Goal: Task Accomplishment & Management: Manage account settings

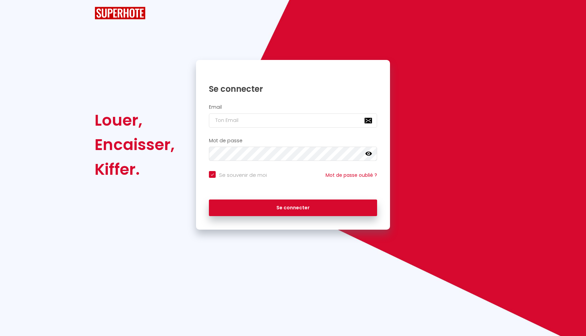
checkbox input "true"
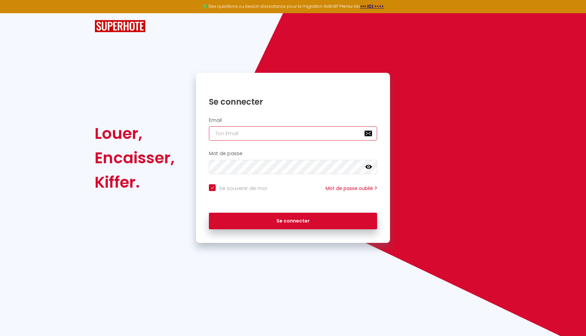
click at [222, 133] on input "email" at bounding box center [293, 133] width 168 height 14
type input "[EMAIL_ADDRESS][DOMAIN_NAME]"
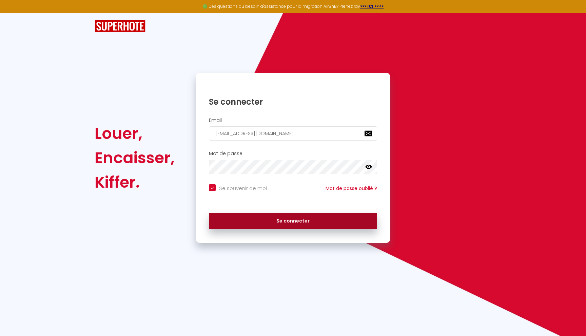
click at [274, 221] on button "Se connecter" at bounding box center [293, 221] width 168 height 17
checkbox input "true"
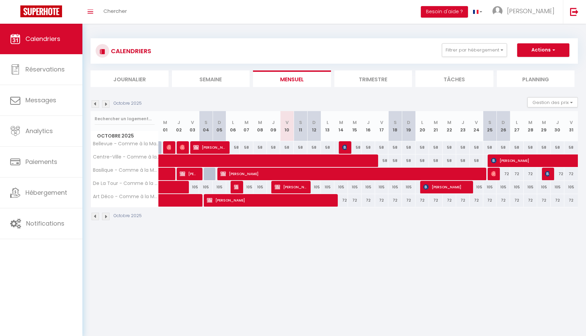
click at [106, 102] on img at bounding box center [105, 103] width 7 height 7
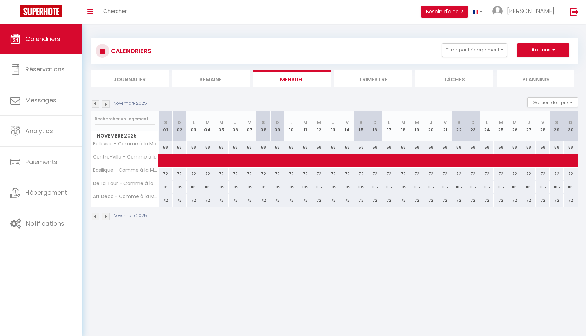
click at [106, 102] on img at bounding box center [105, 103] width 7 height 7
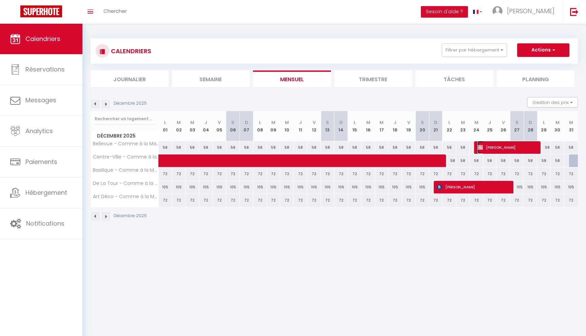
click at [502, 146] on span "[PERSON_NAME]" at bounding box center [506, 147] width 59 height 13
select select "OK"
select select "KO"
select select "0"
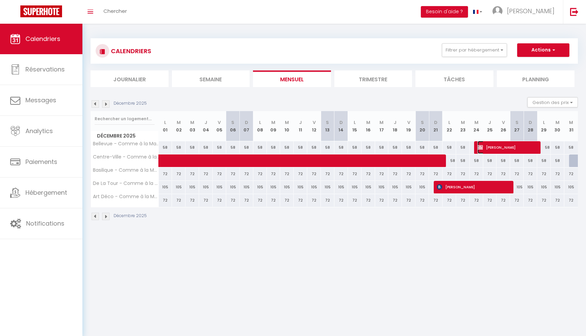
select select "1"
select select
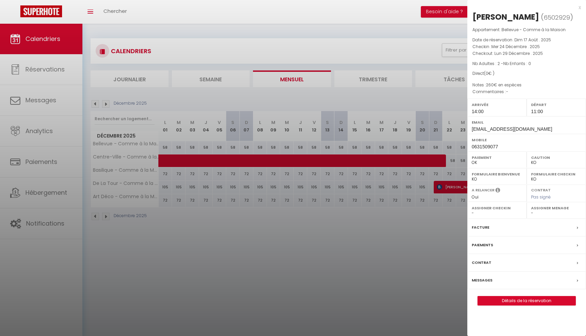
click at [477, 280] on label "Messages" at bounding box center [482, 280] width 21 height 7
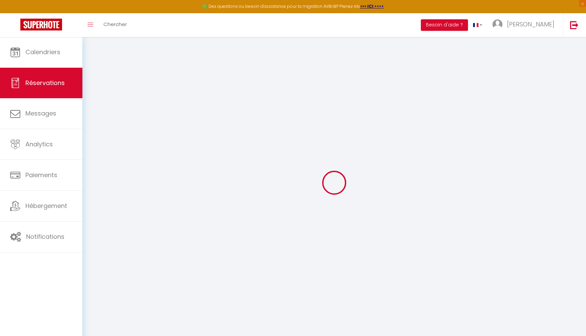
select select
checkbox input "false"
select select
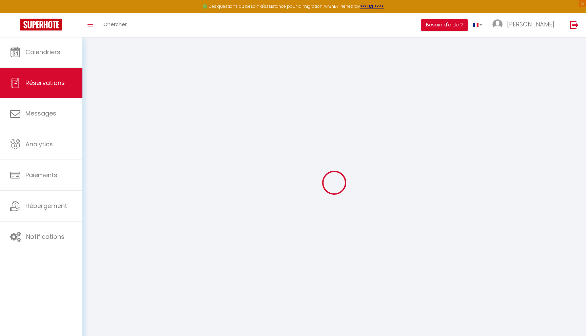
select select
checkbox input "false"
type textarea "260€ en espèces"
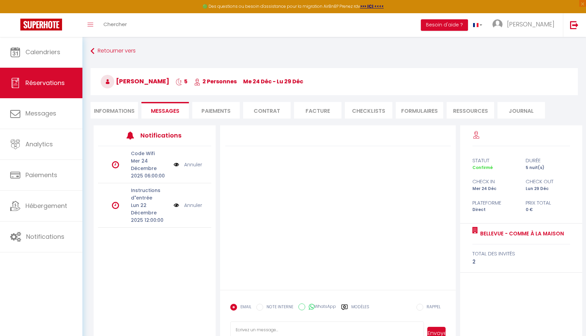
click at [121, 110] on li "Informations" at bounding box center [114, 110] width 47 height 17
select select
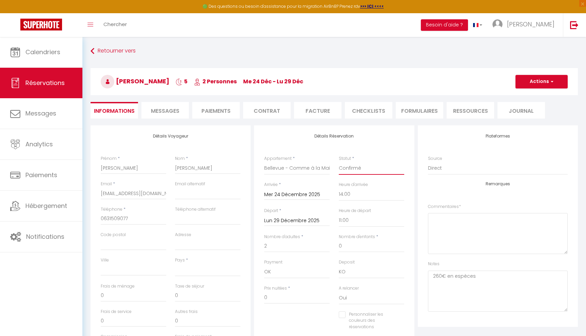
click at [362, 168] on select "Confirmé Non Confirmé [PERSON_NAME] par le voyageur No Show Request" at bounding box center [371, 168] width 65 height 13
select select "0"
click at [339, 162] on select "Confirmé Non Confirmé [PERSON_NAME] par le voyageur No Show Request" at bounding box center [371, 168] width 65 height 13
select select
checkbox input "false"
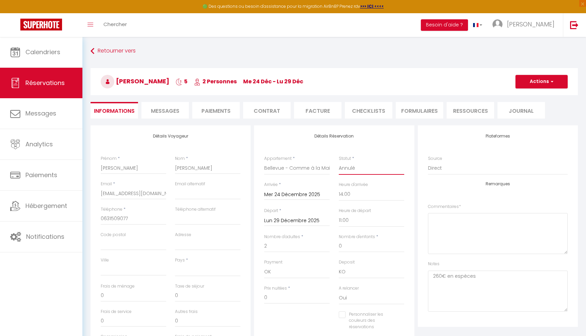
click at [353, 167] on select "Confirmé Non Confirmé [PERSON_NAME] par le voyageur No Show Request" at bounding box center [371, 168] width 65 height 13
select select "5"
click at [339, 162] on select "Confirmé Non Confirmé [PERSON_NAME] par le voyageur No Show Request" at bounding box center [371, 168] width 65 height 13
select select
checkbox input "false"
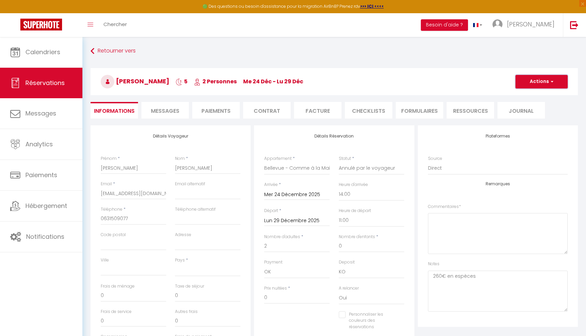
click at [534, 84] on button "Actions" at bounding box center [541, 82] width 52 height 14
click at [525, 97] on link "Enregistrer" at bounding box center [535, 96] width 54 height 9
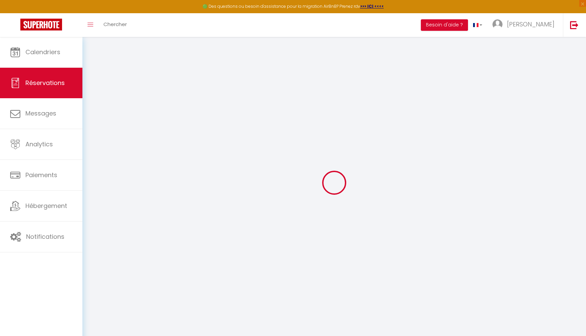
select select "not_cancelled"
